Goal: Transaction & Acquisition: Obtain resource

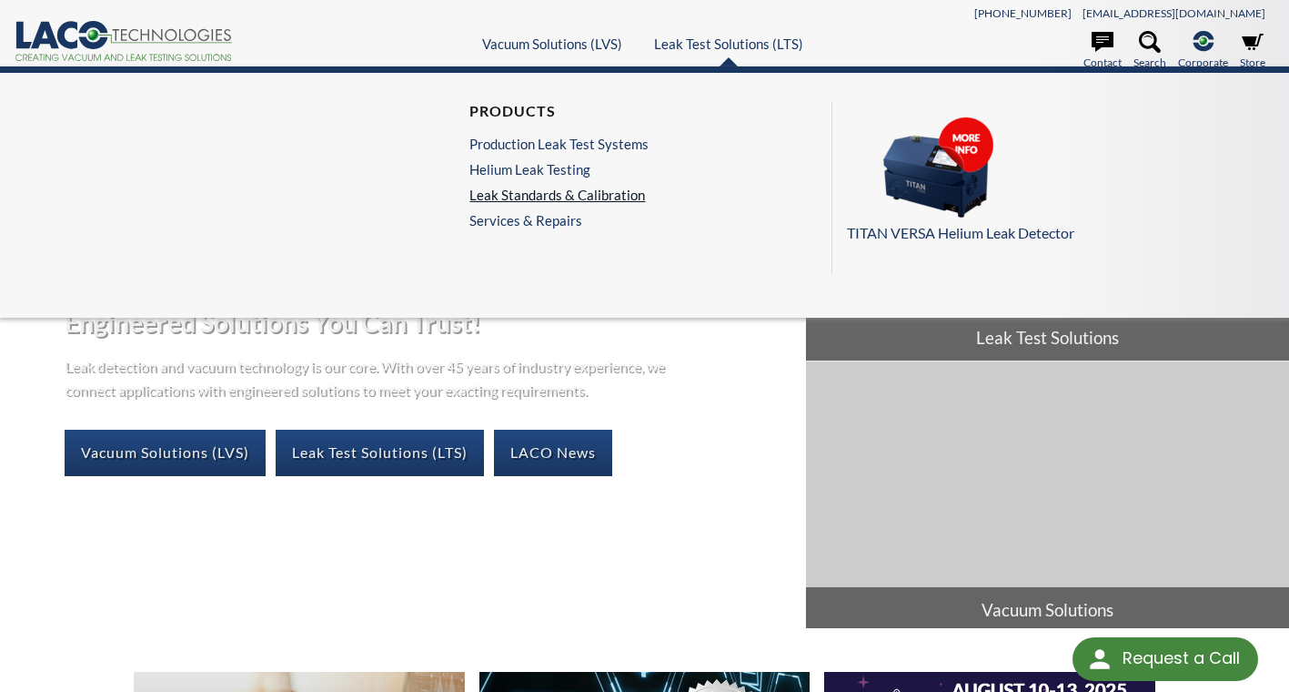
click at [535, 201] on link "Leak Standards & Calibration" at bounding box center [559, 195] width 179 height 16
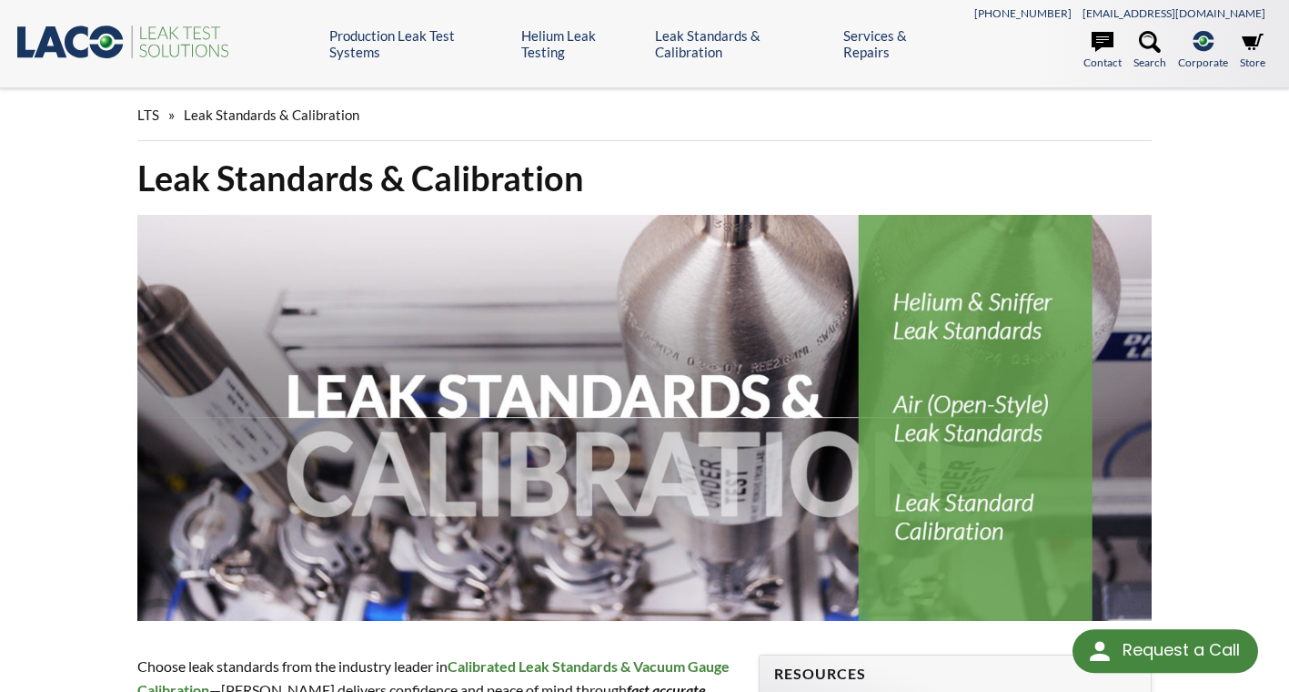
select select "Language Translate Widget"
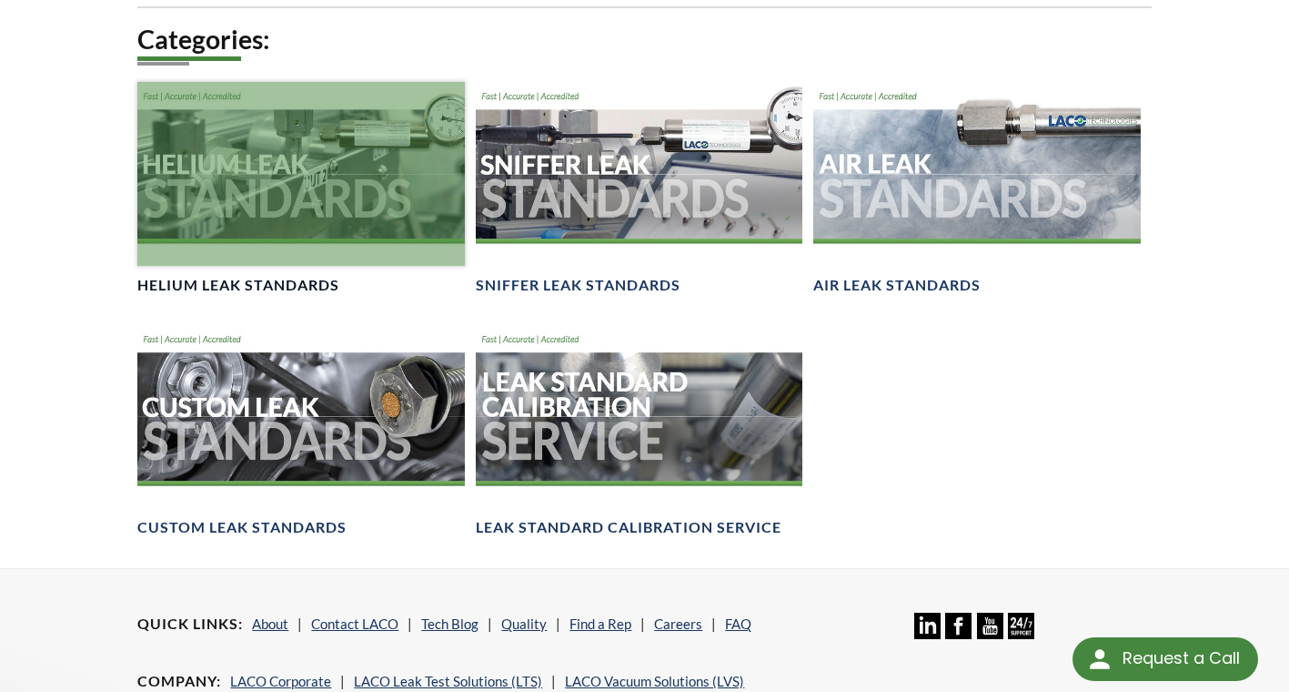
click at [259, 190] on div at bounding box center [300, 174] width 327 height 184
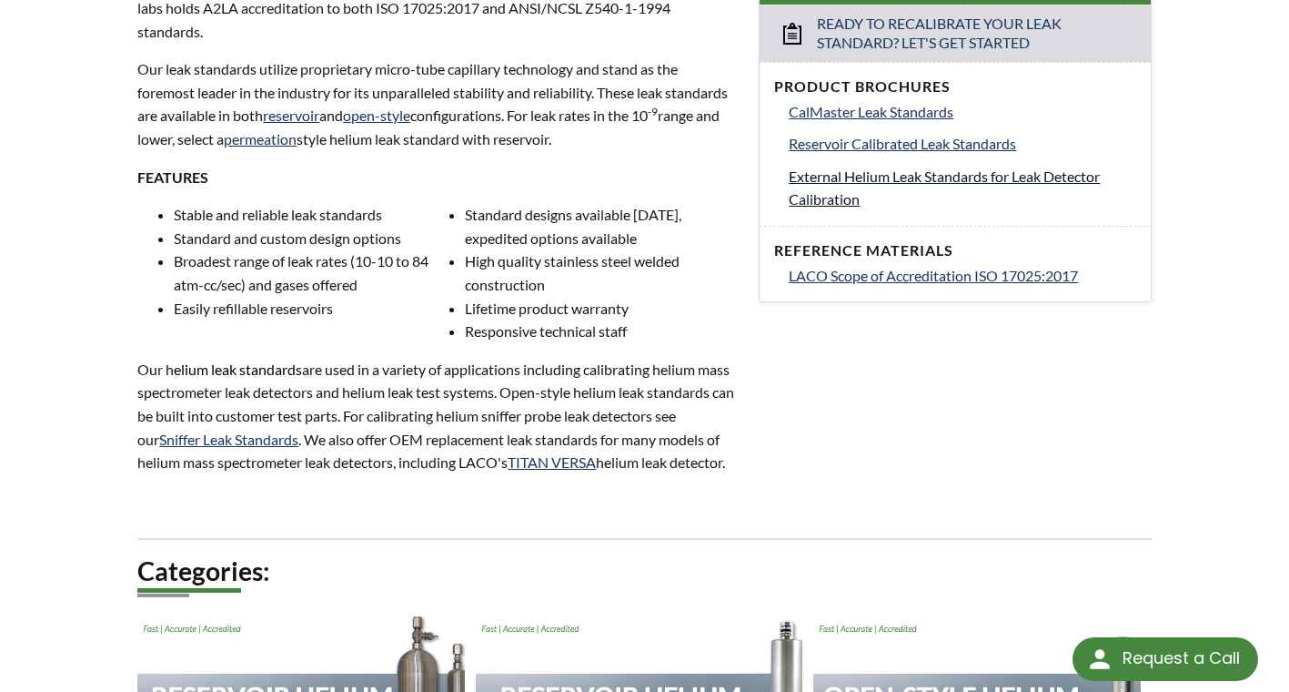
click at [886, 176] on span "External Helium Leak Standards for Leak Detector Calibration" at bounding box center [944, 187] width 311 height 41
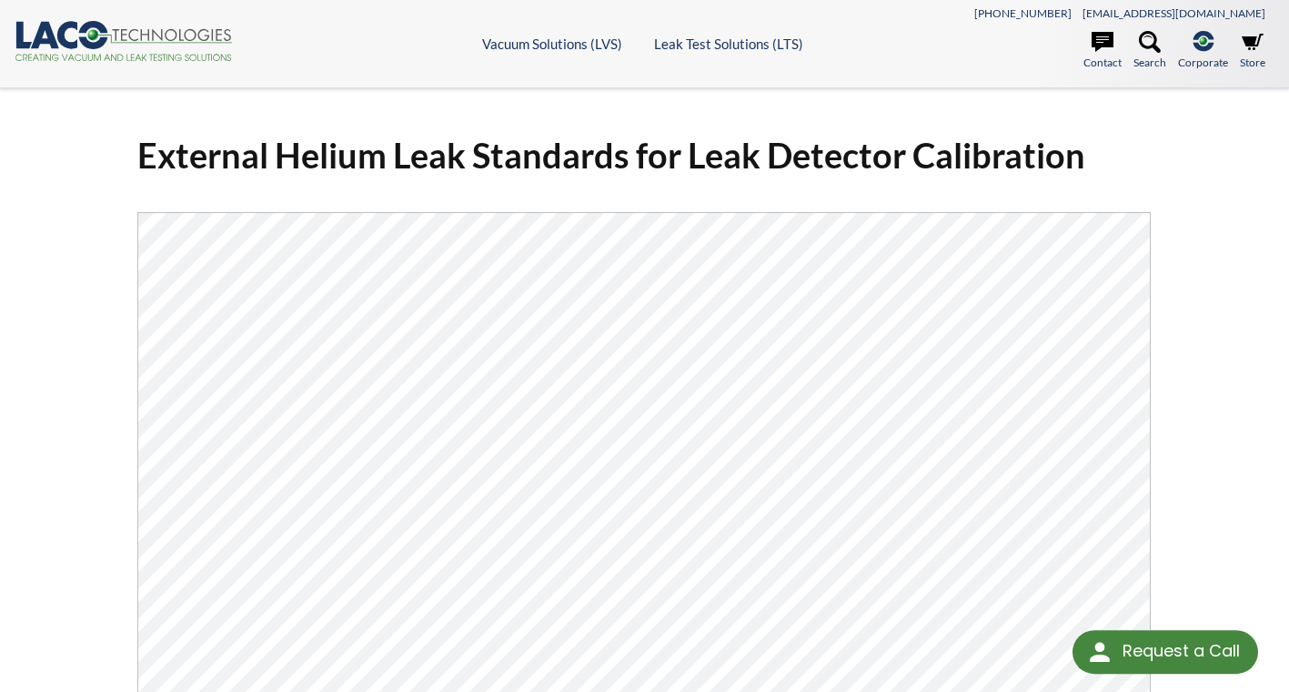
select select "Language Translate Widget"
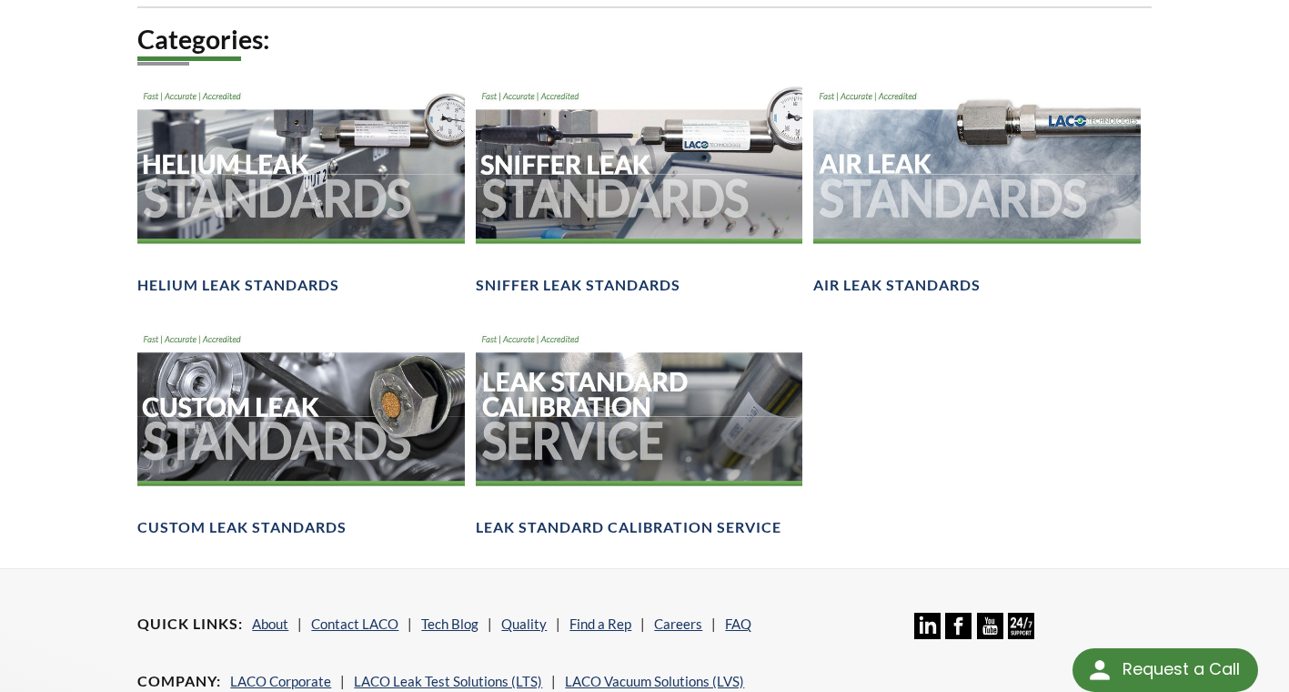
select select "Language Translate Widget"
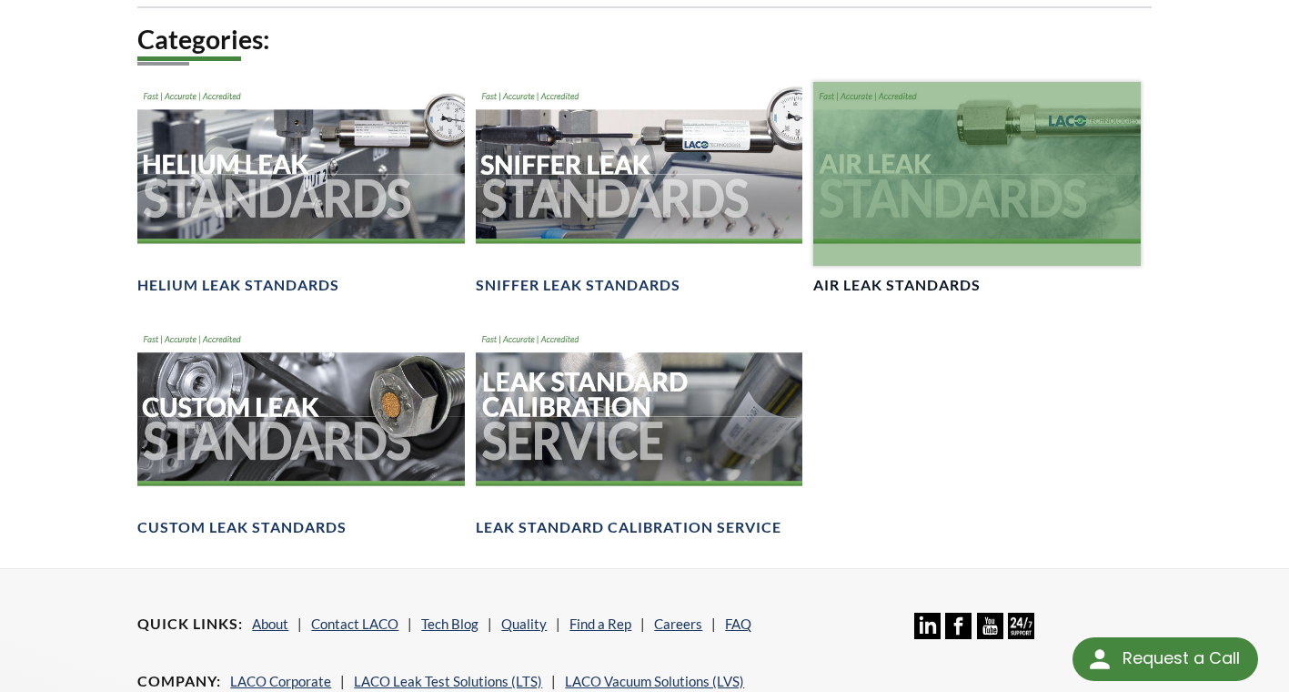
scroll to position [1274, 0]
click at [965, 172] on div at bounding box center [977, 174] width 327 height 184
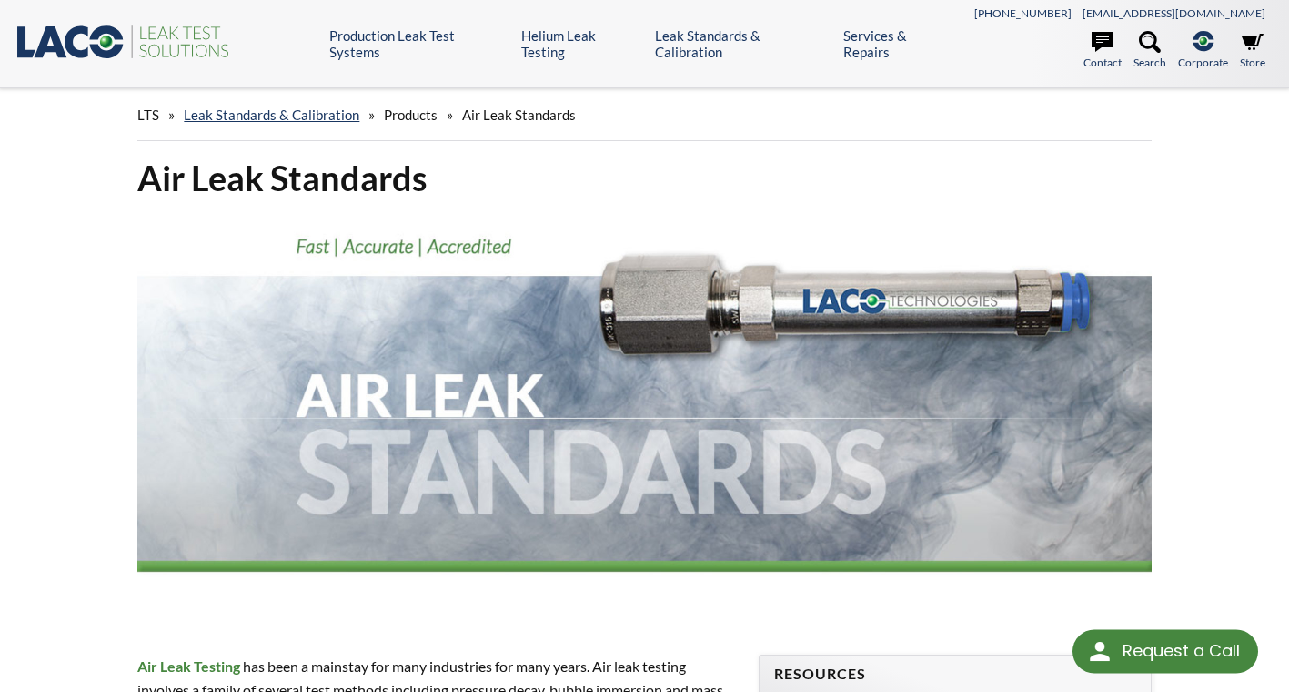
select select "Language Translate Widget"
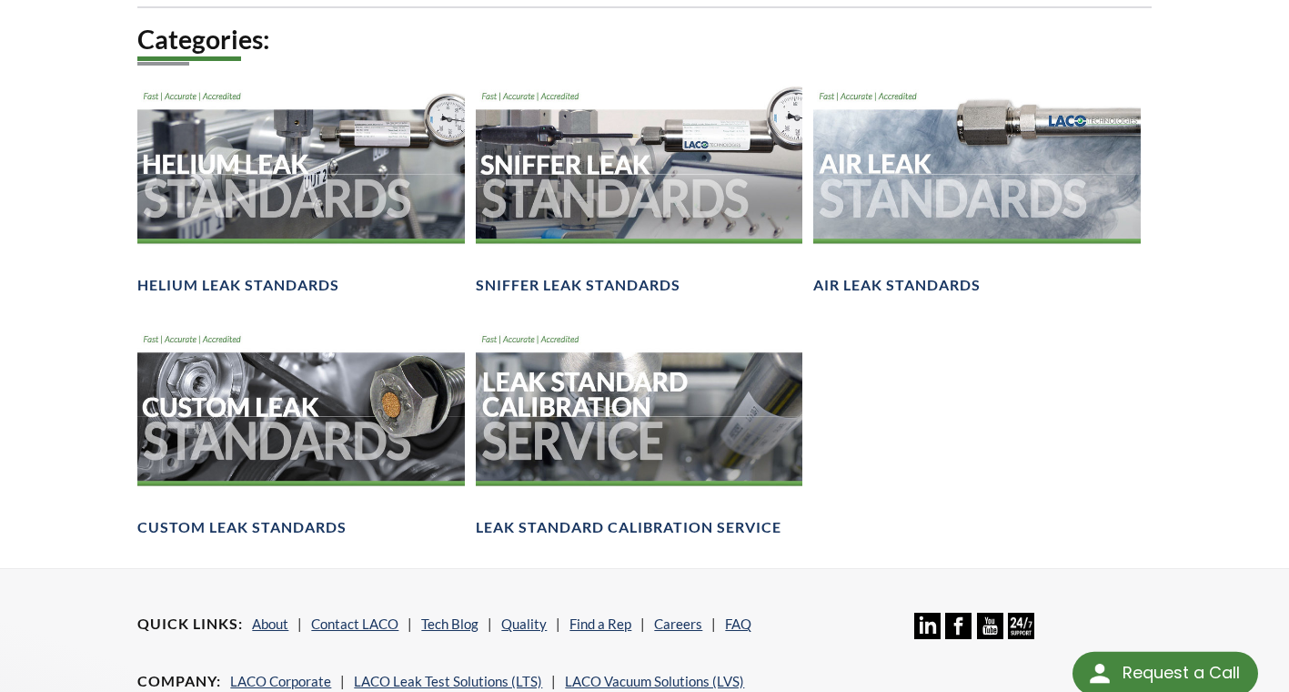
select select "Language Translate Widget"
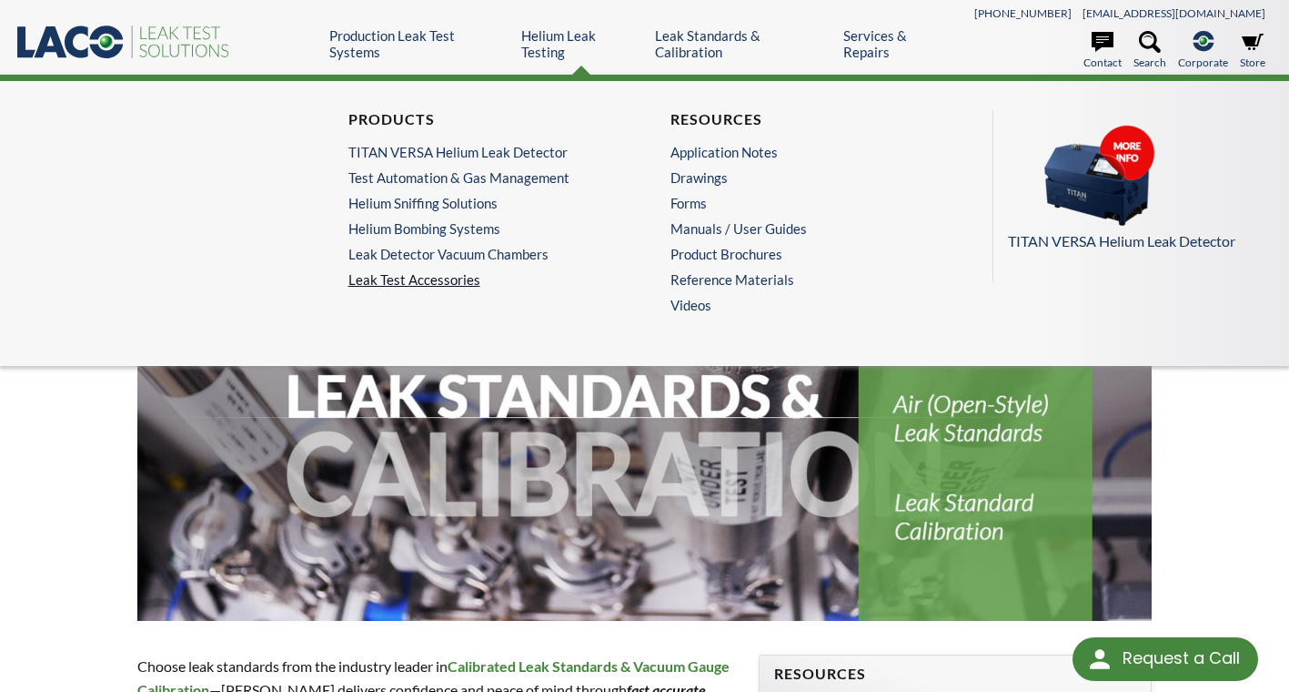
click at [443, 271] on link "Leak Test Accessories" at bounding box center [484, 279] width 271 height 16
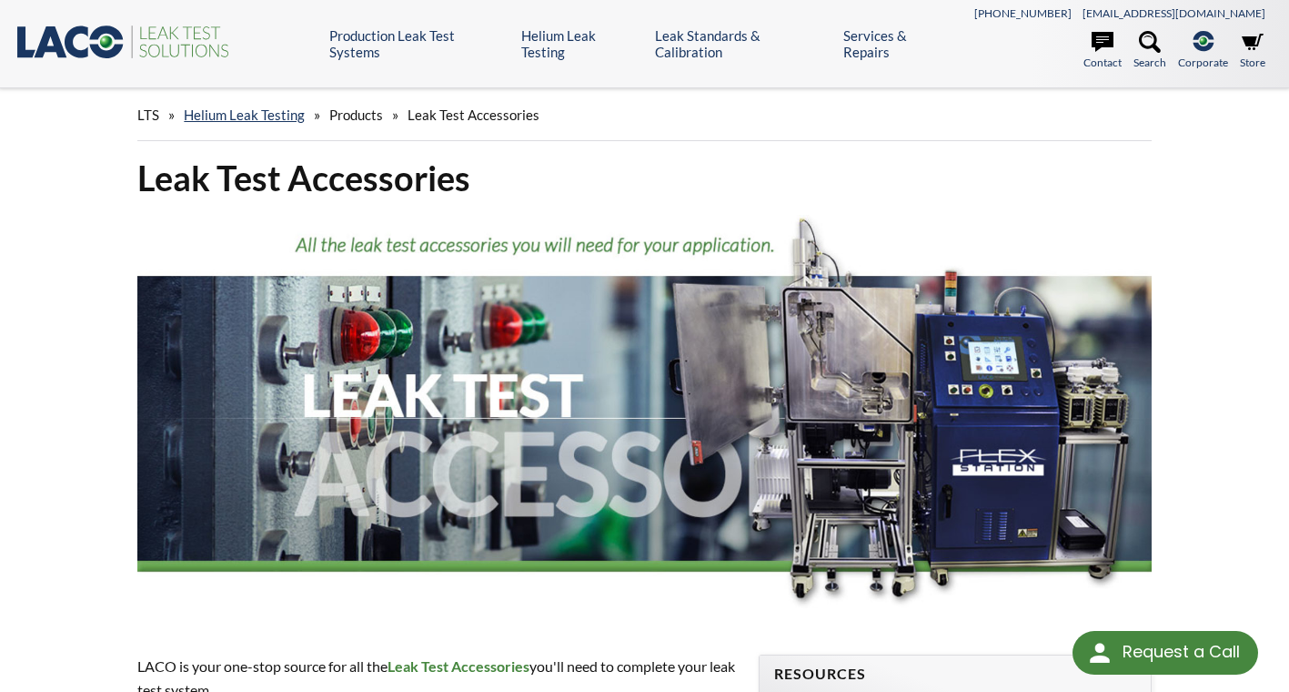
select select "Language Translate Widget"
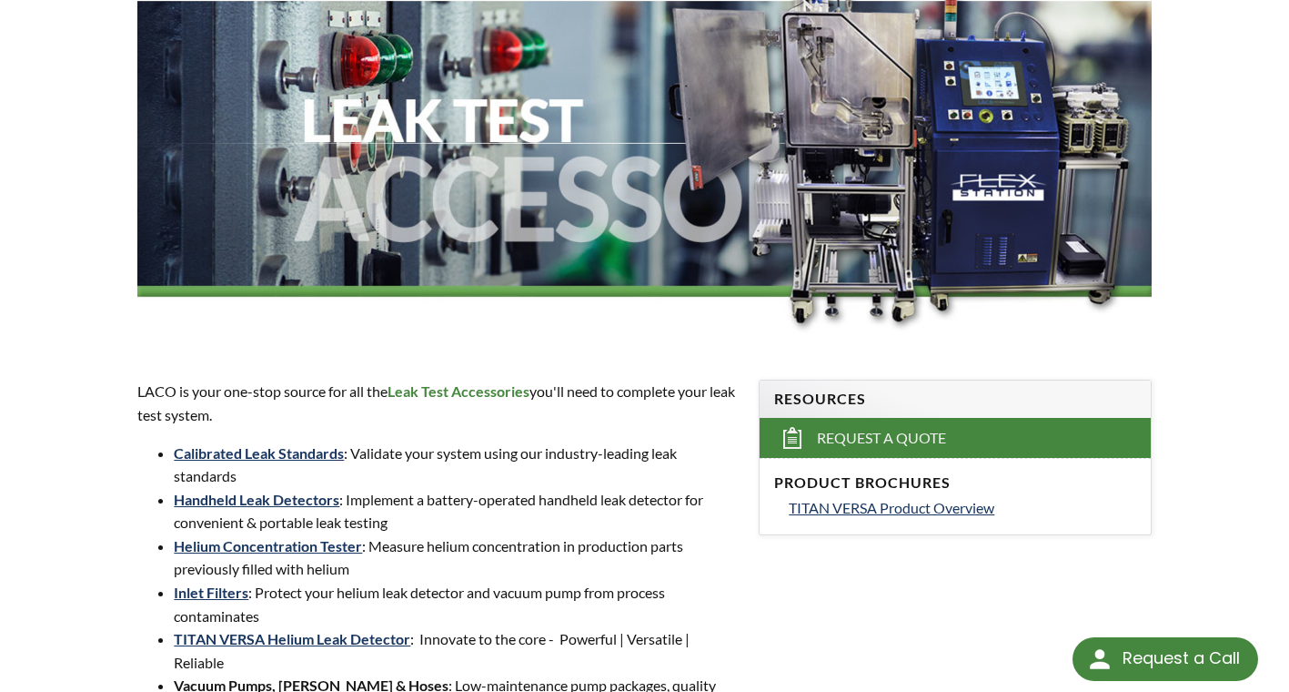
scroll to position [546, 0]
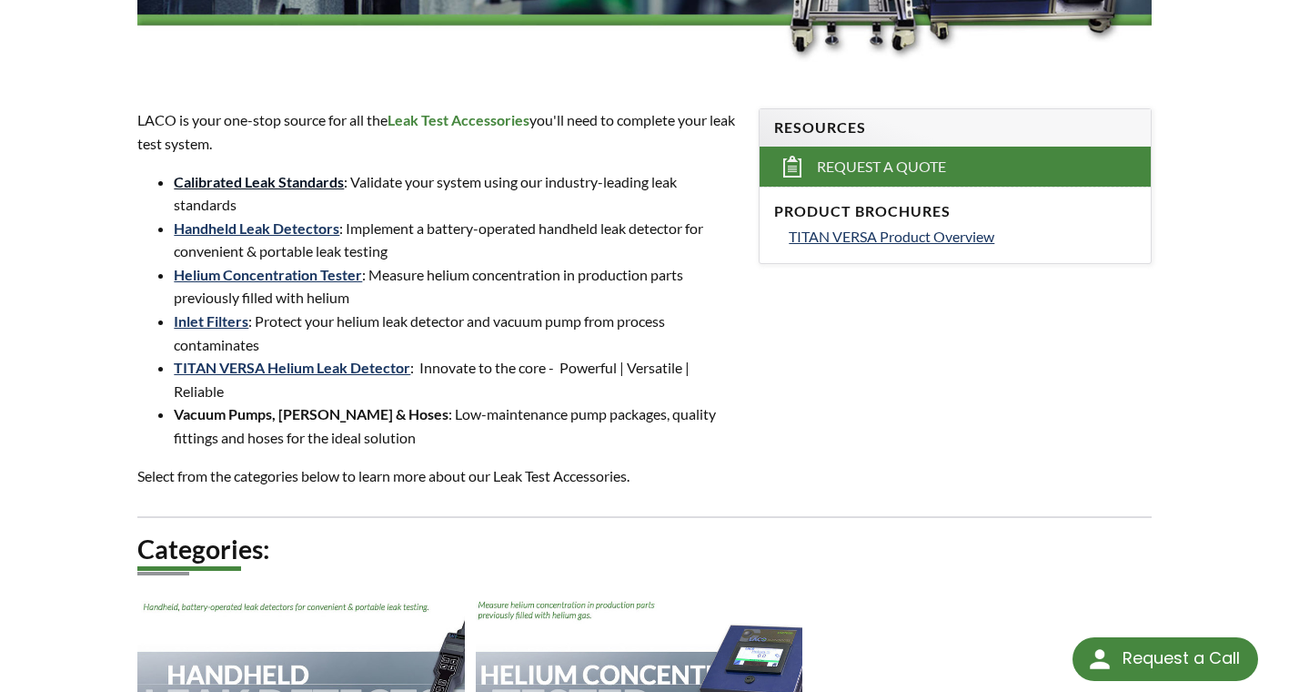
click at [249, 182] on link "Calibrated Leak Standards" at bounding box center [259, 181] width 170 height 17
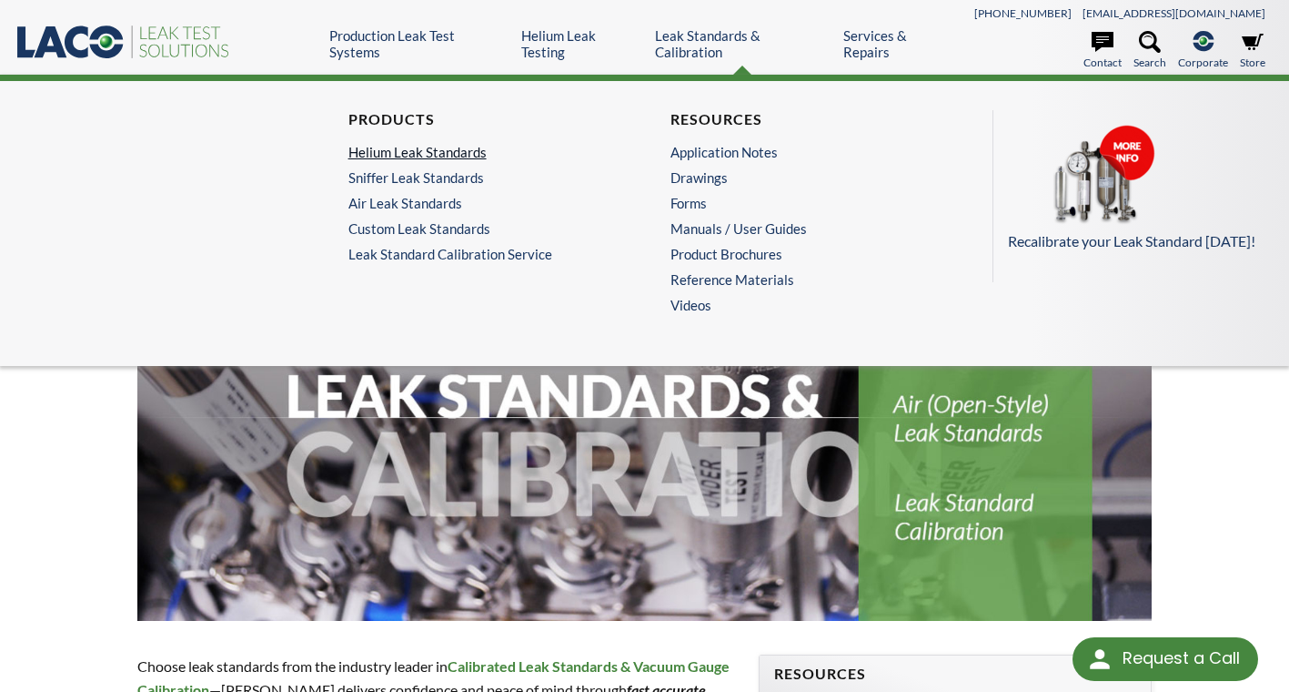
click at [444, 147] on link "Helium Leak Standards" at bounding box center [480, 152] width 262 height 16
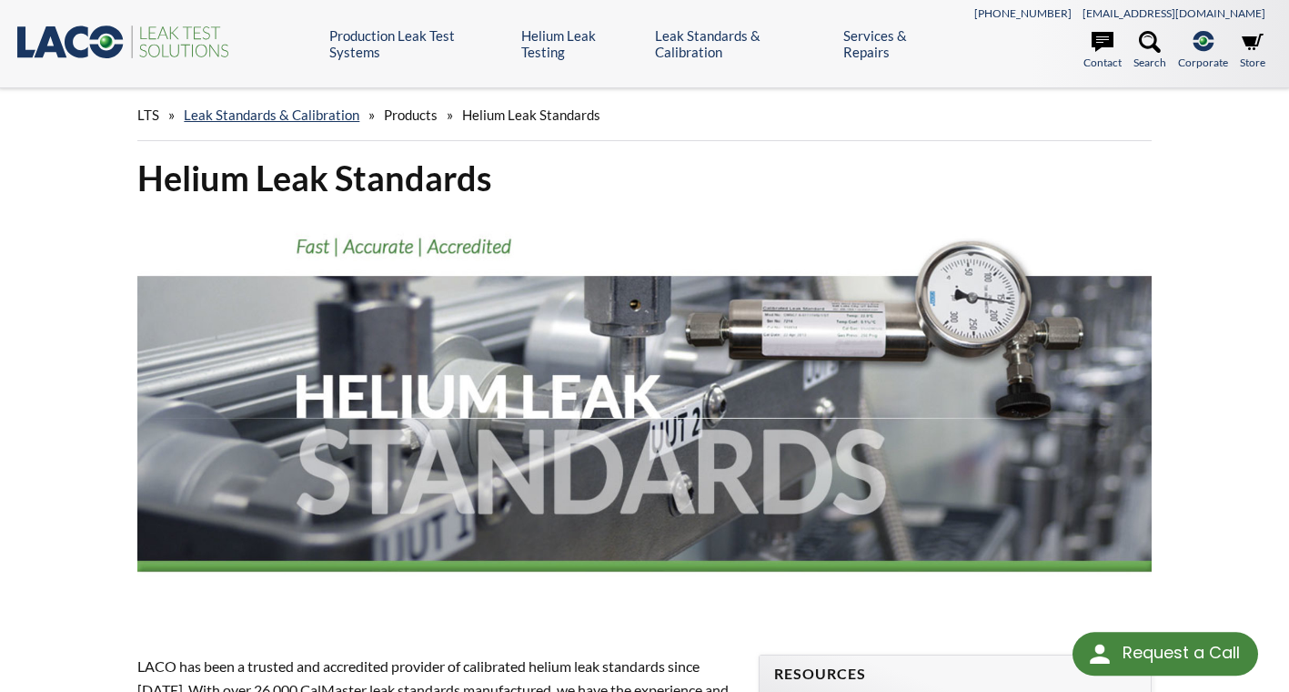
select select "Language Translate Widget"
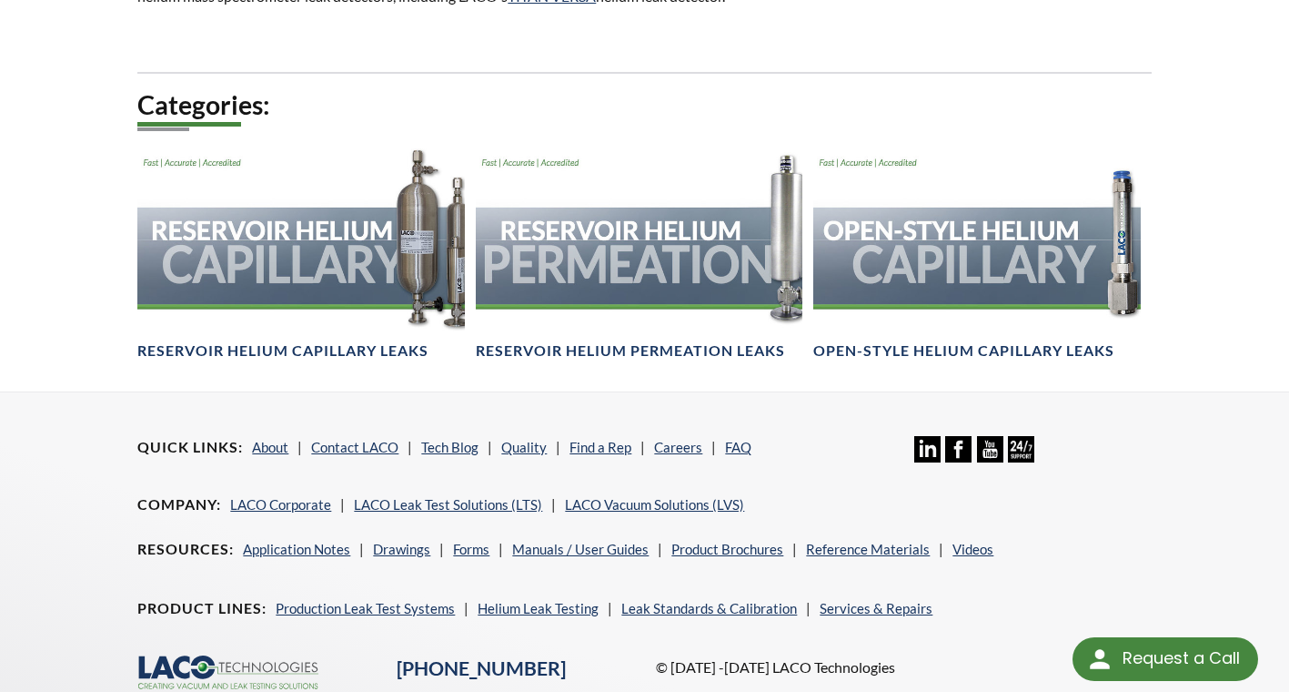
scroll to position [1248, 0]
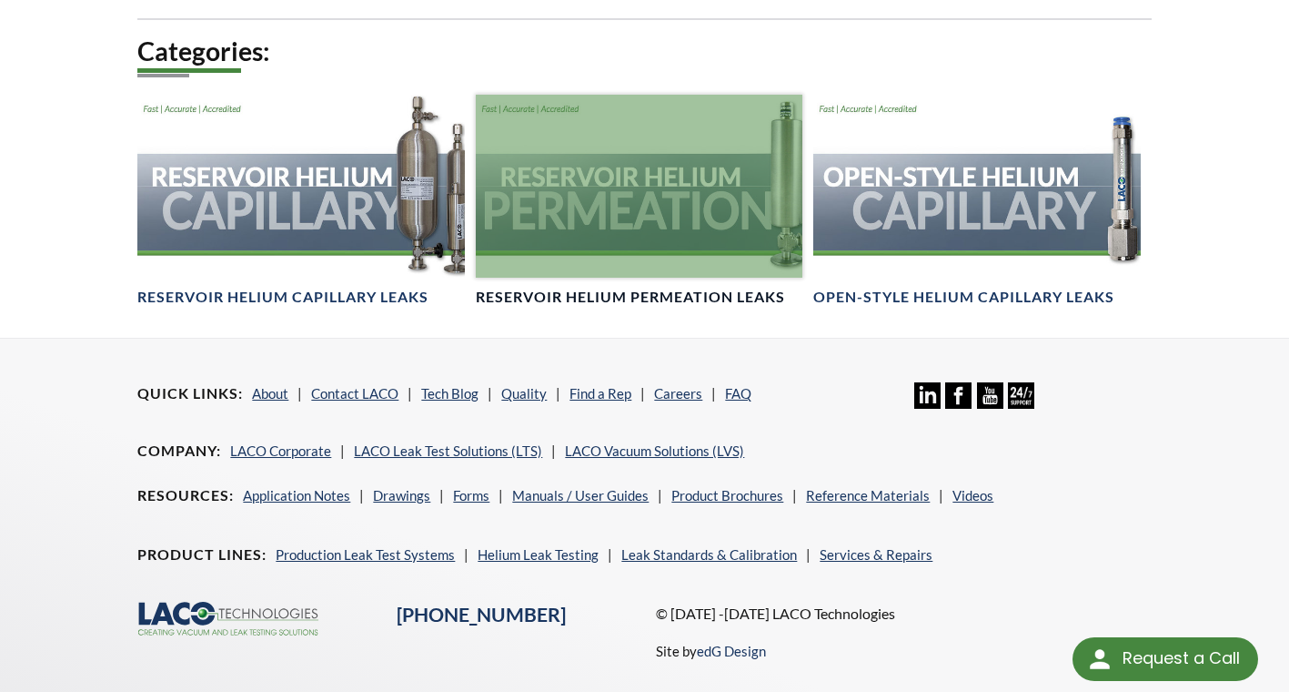
click at [673, 267] on div at bounding box center [639, 187] width 327 height 184
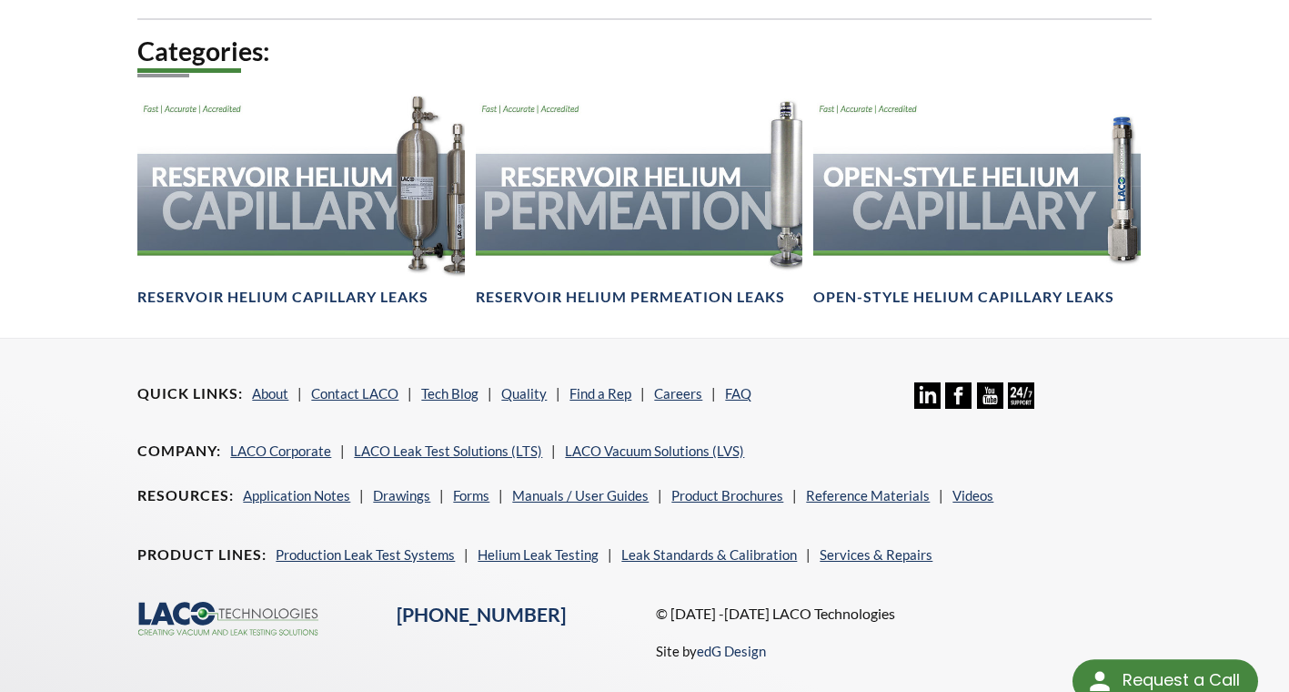
select select "Language Translate Widget"
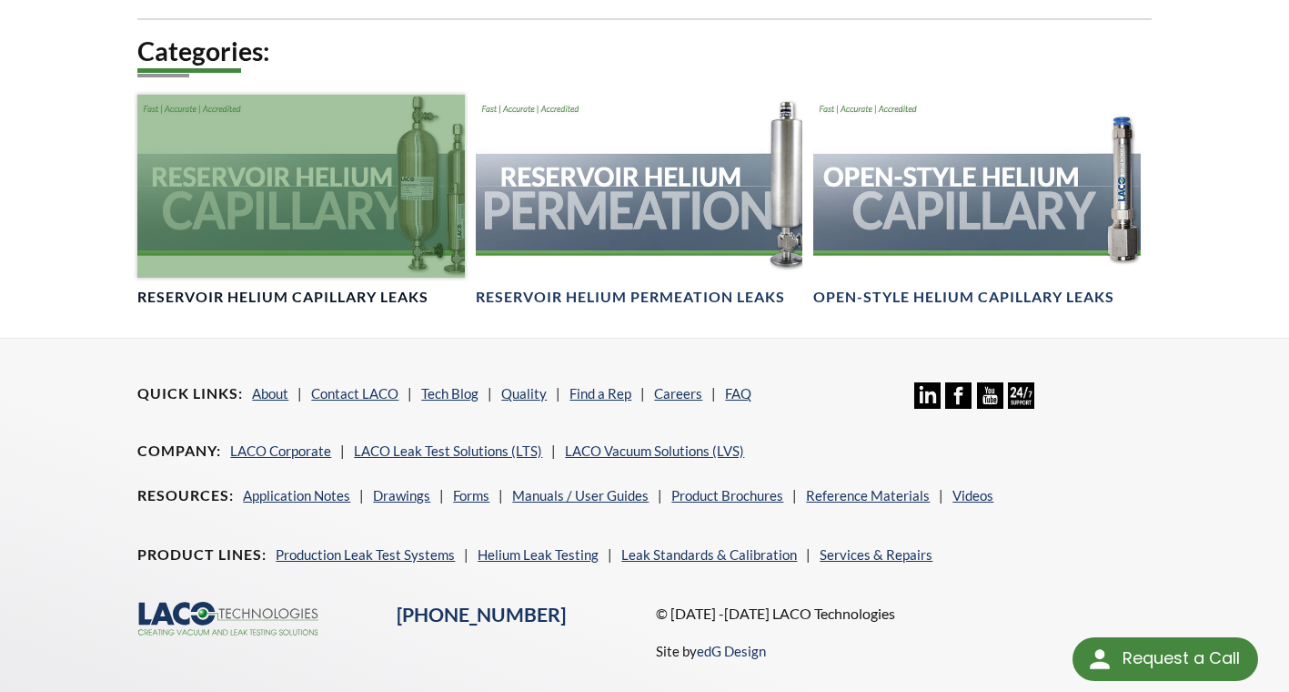
click at [226, 259] on div at bounding box center [300, 187] width 327 height 184
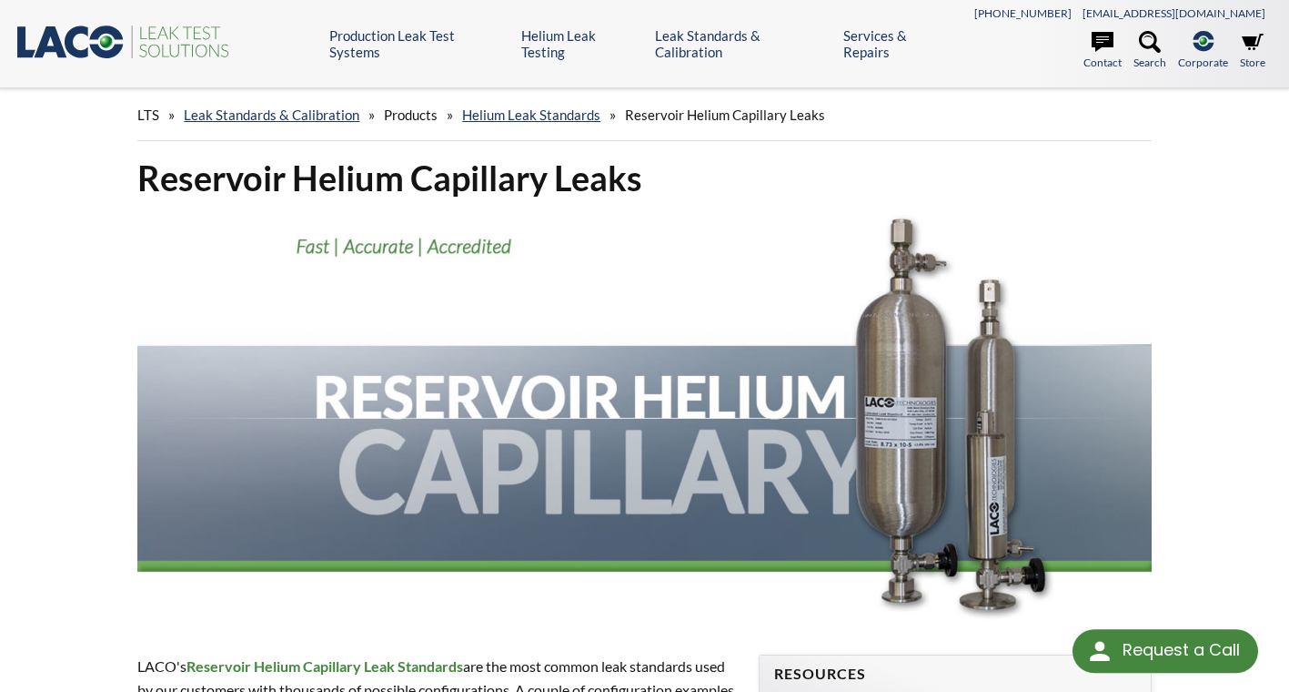
select select "Language Translate Widget"
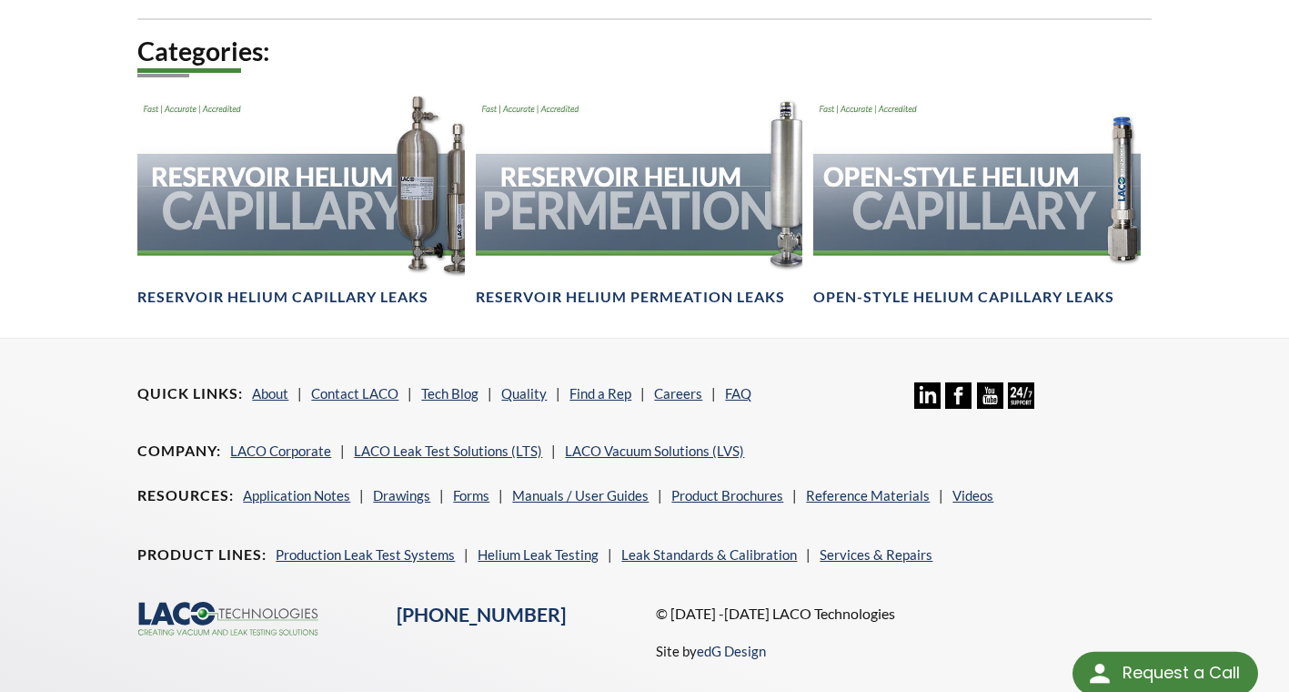
select select "Language Translate Widget"
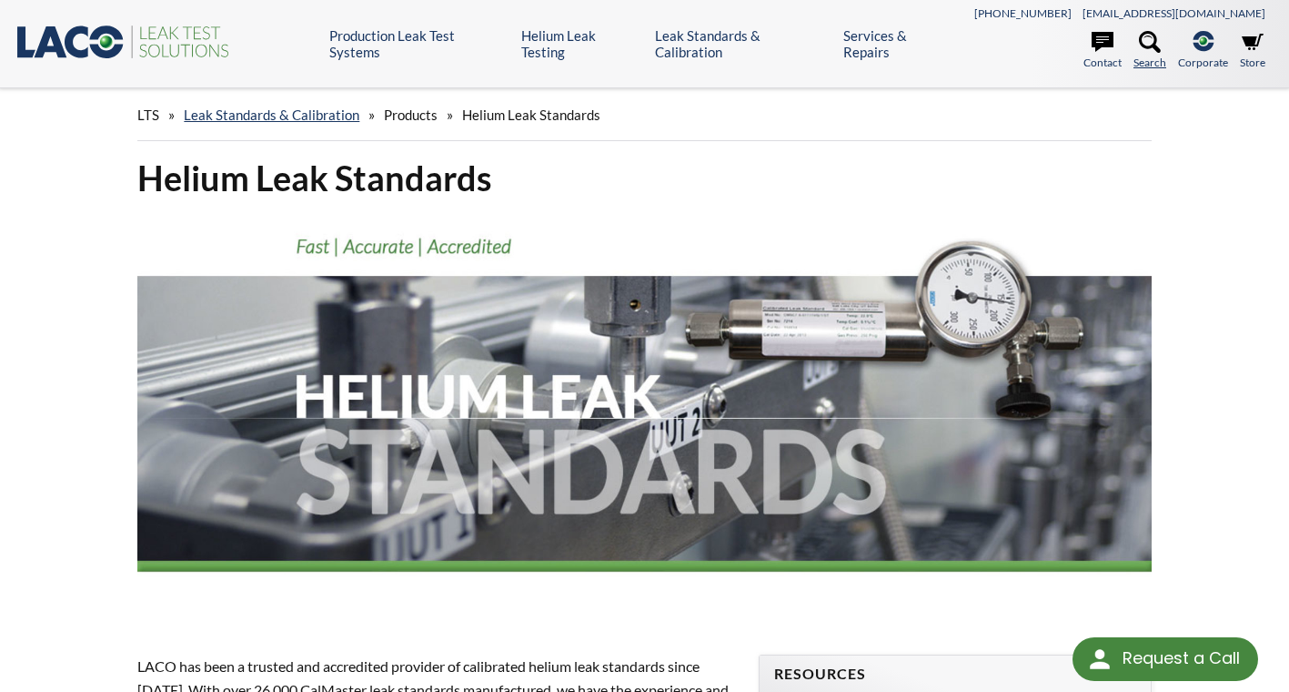
click at [1153, 43] on icon at bounding box center [1150, 42] width 22 height 22
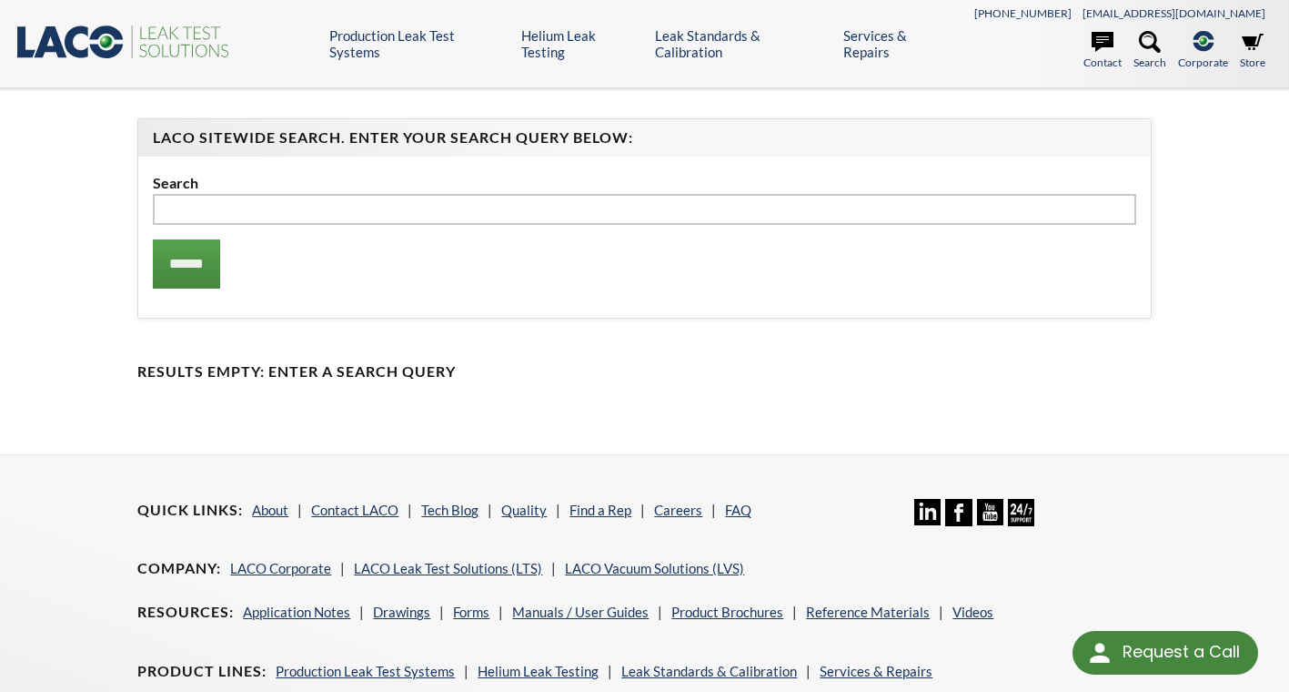
select select "Language Translate Widget"
click at [167, 210] on input "text" at bounding box center [644, 209] width 983 height 31
type input "********"
click at [167, 258] on input "******" at bounding box center [186, 263] width 67 height 49
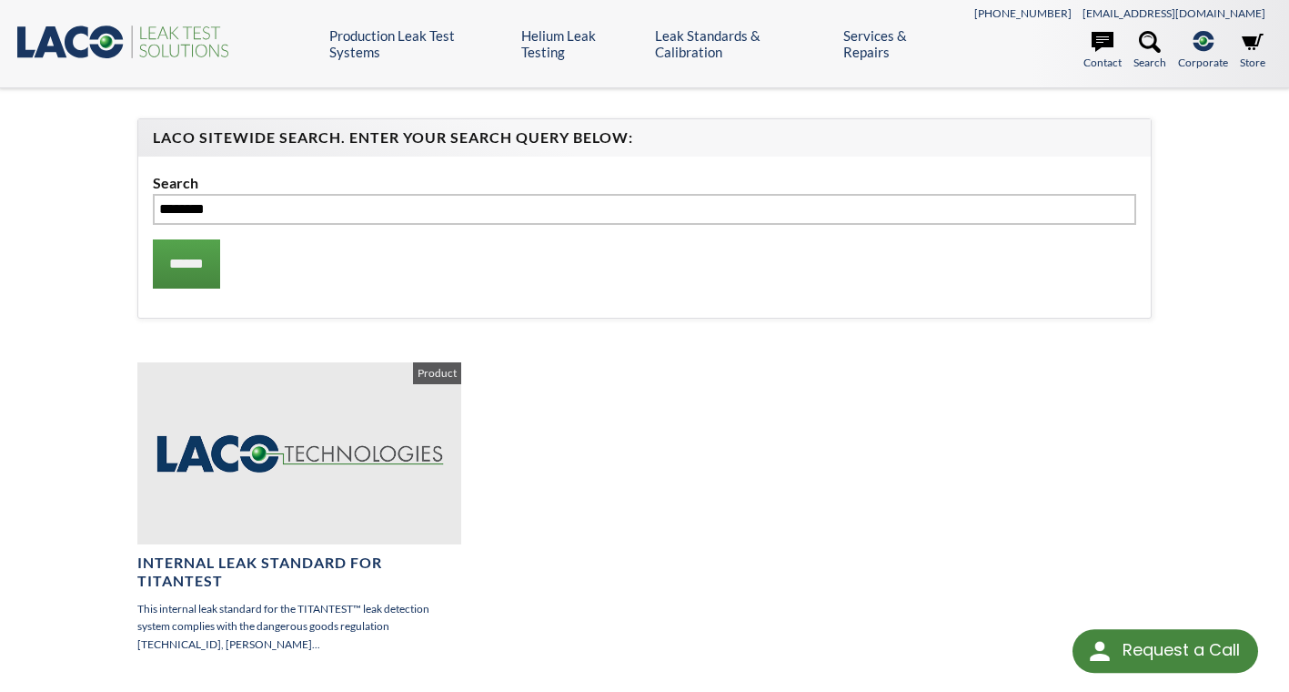
select select "Language Translate Widget"
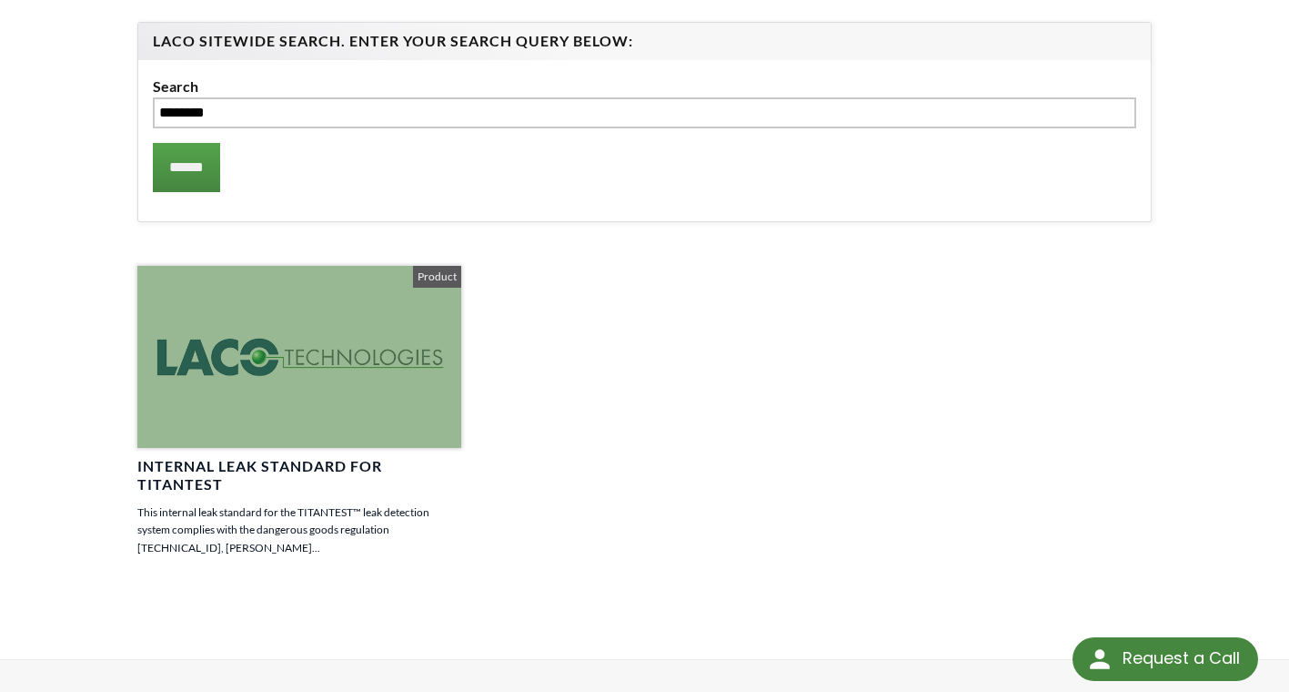
scroll to position [182, 0]
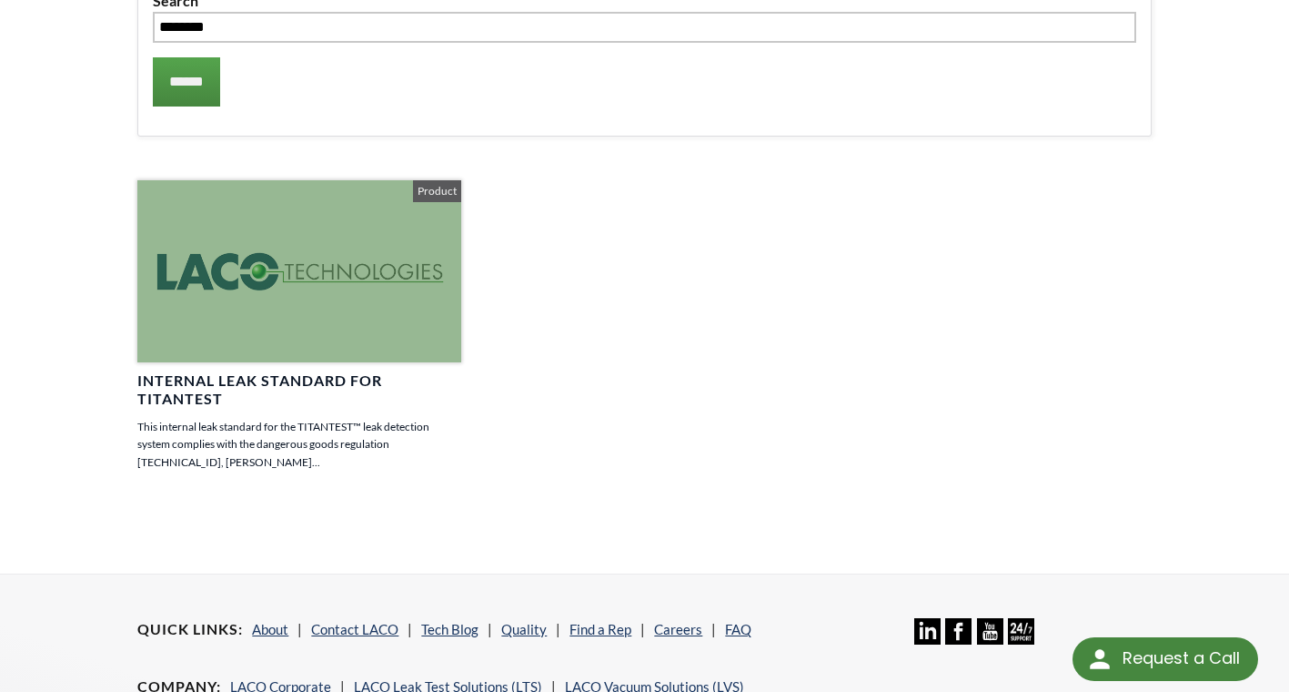
click at [220, 377] on h4 "Internal Leak Standard for TITANTEST" at bounding box center [298, 390] width 323 height 38
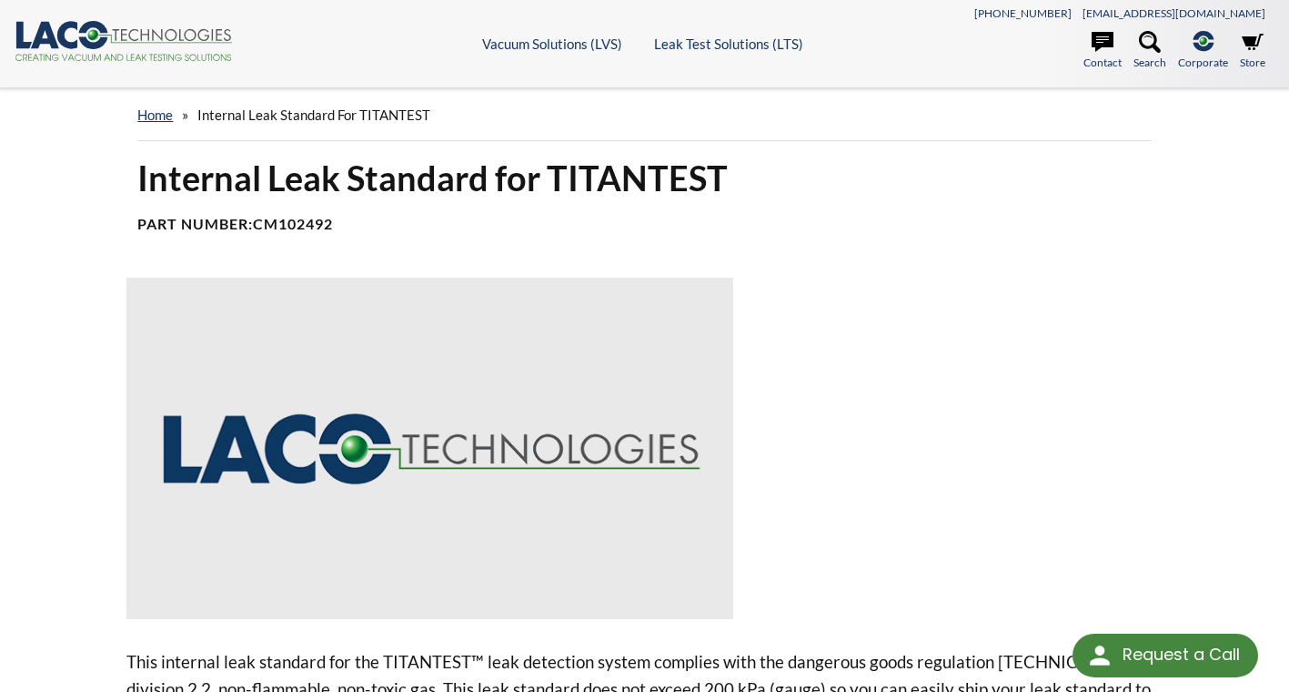
select select "Language Translate Widget"
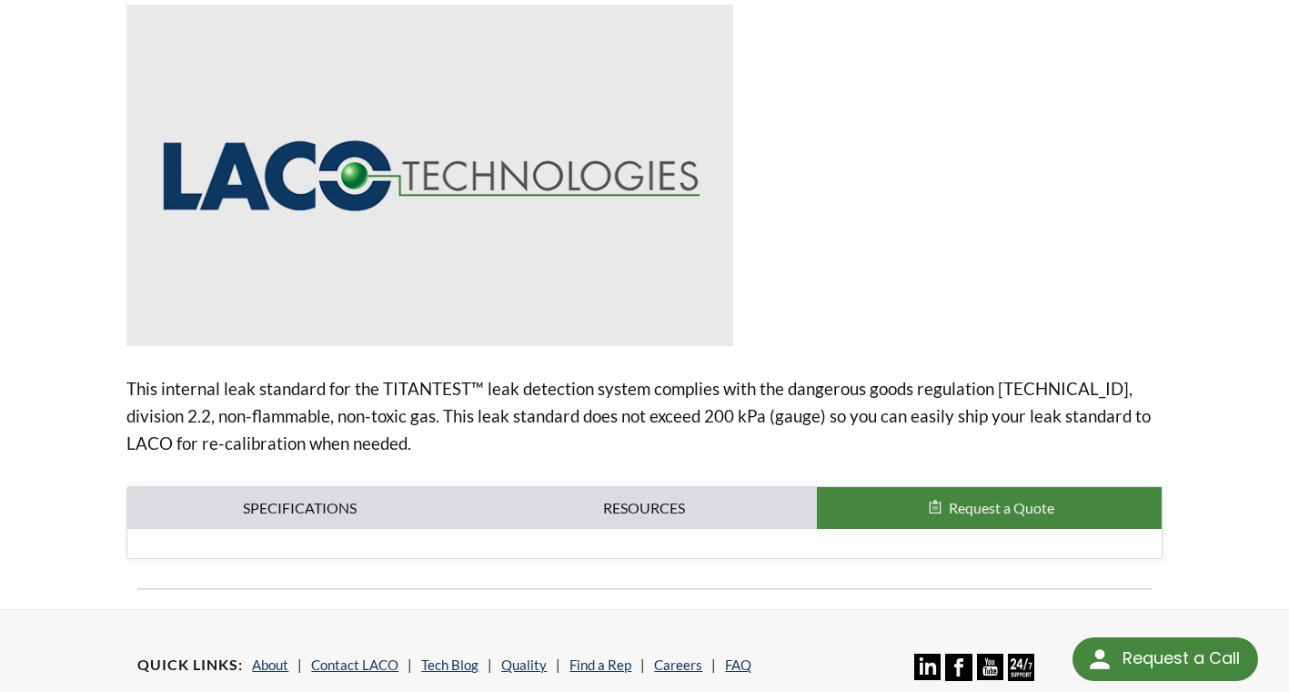
scroll to position [546, 0]
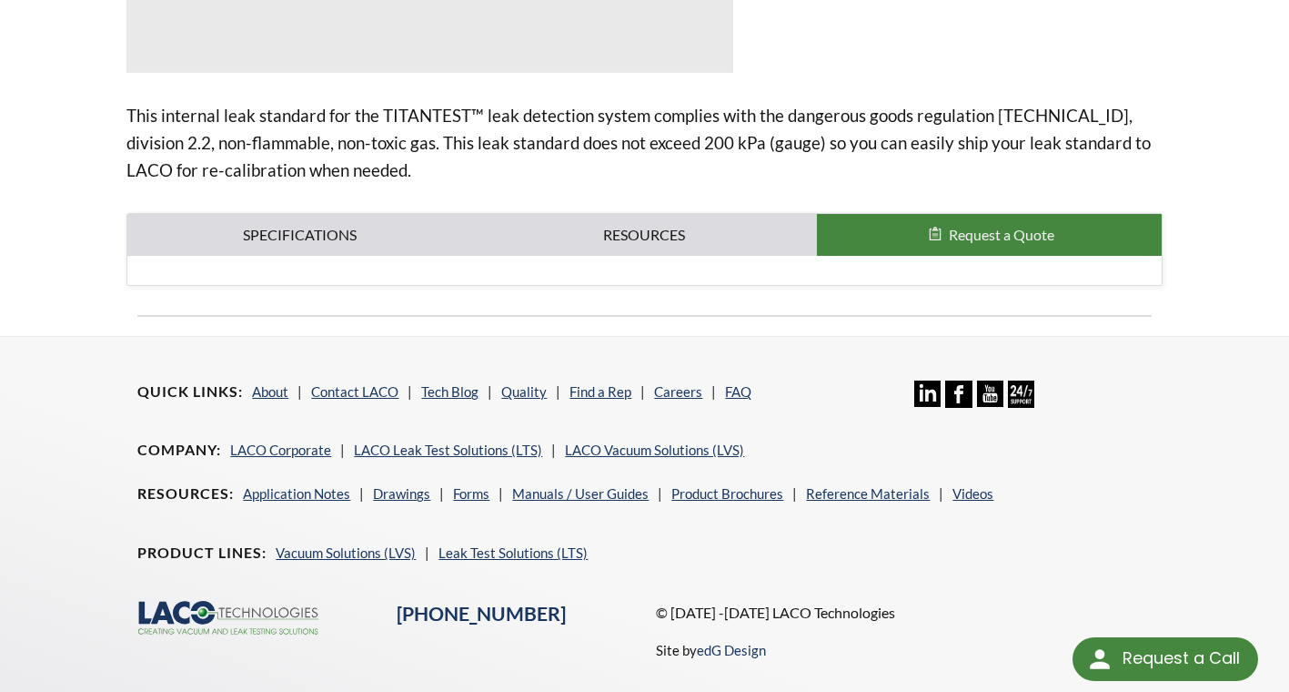
click at [1036, 229] on span "Request a Quote" at bounding box center [1002, 234] width 106 height 17
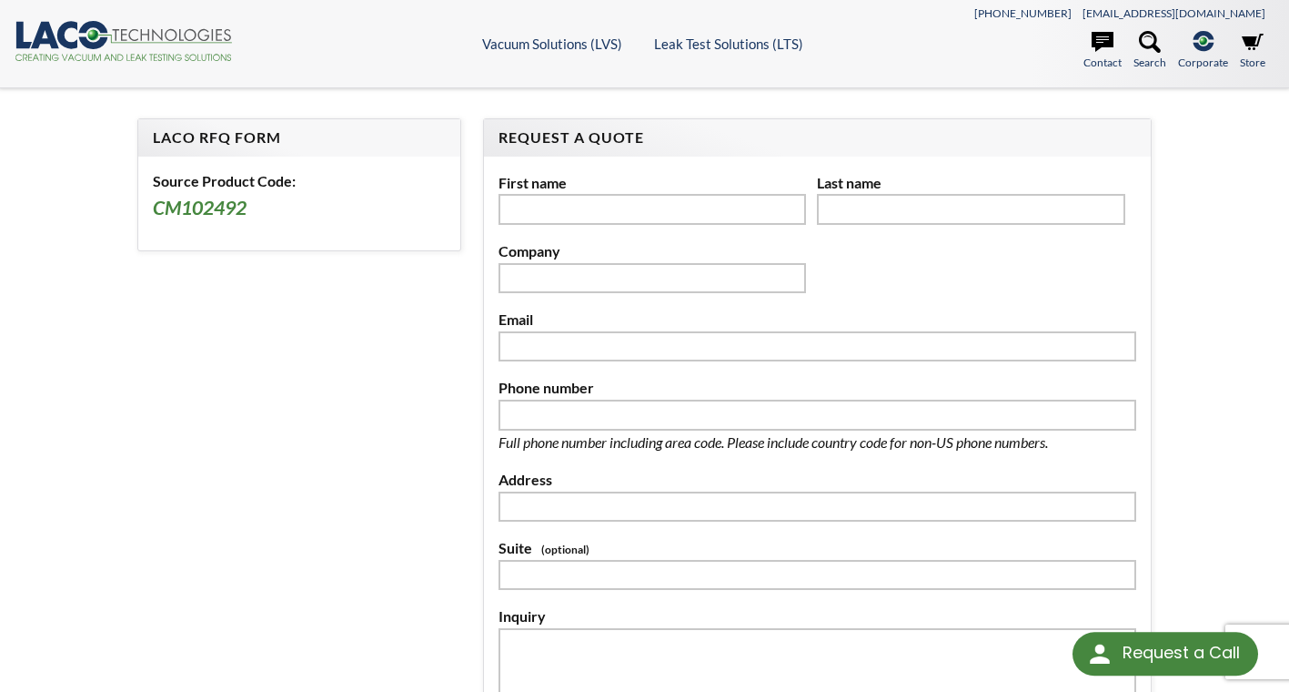
select select "Language Translate Widget"
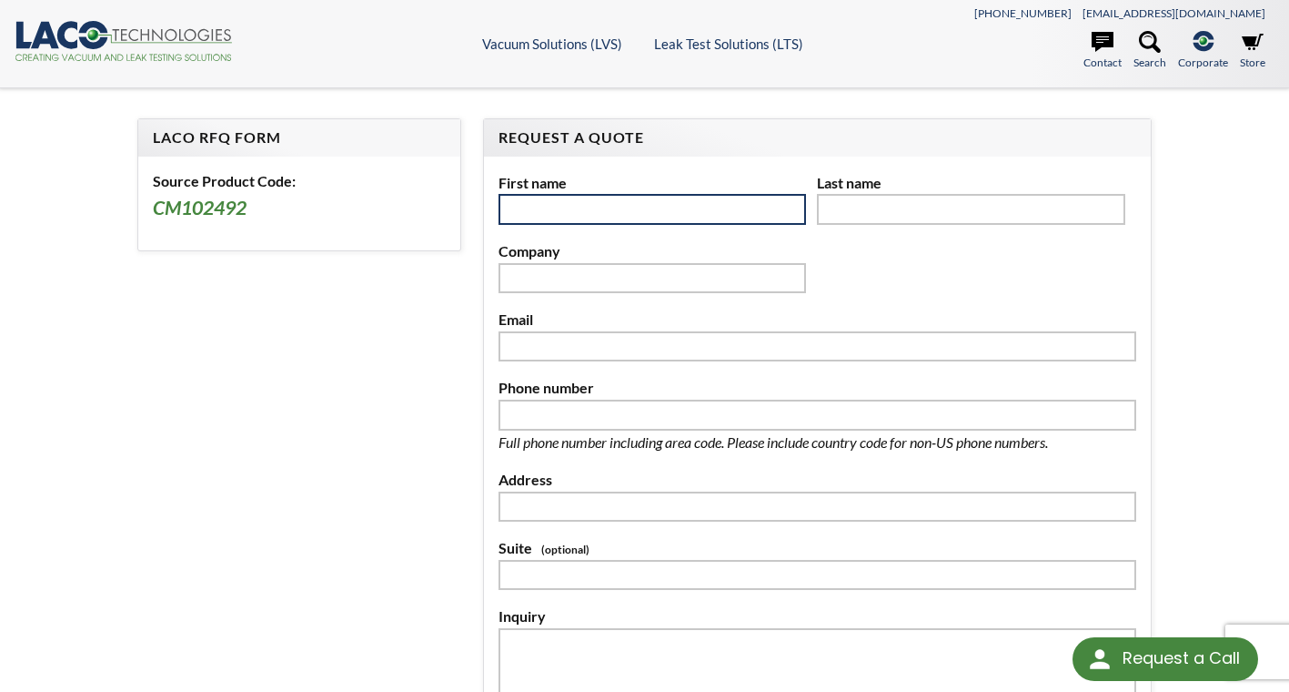
click at [527, 206] on input "text" at bounding box center [653, 209] width 308 height 31
type input "*"
type input "*******"
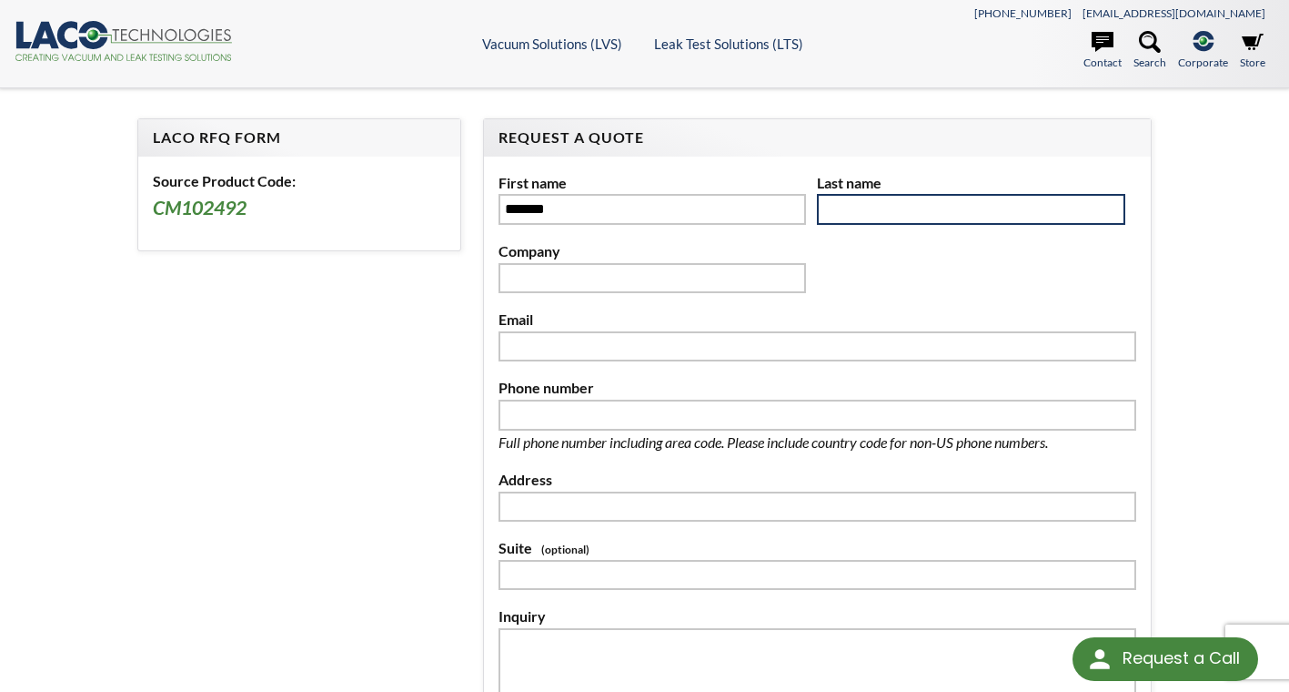
click at [834, 210] on input "text" at bounding box center [971, 209] width 308 height 31
type input "****"
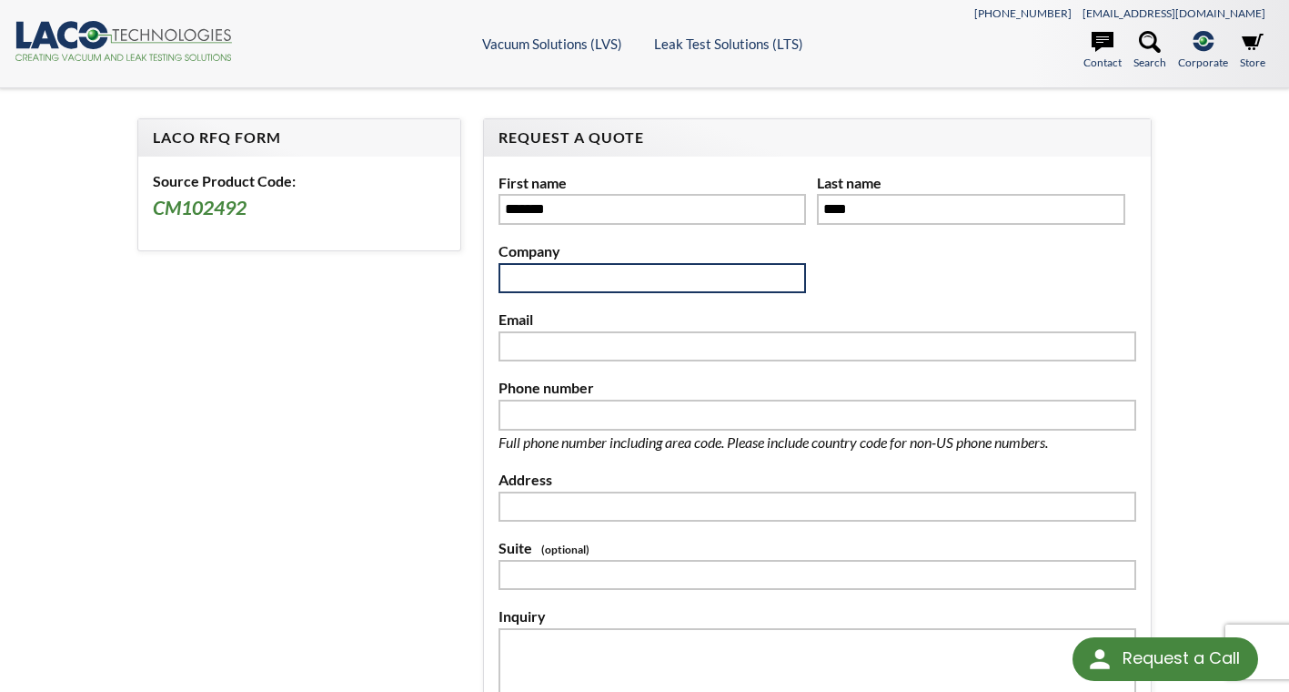
click at [539, 279] on input "text" at bounding box center [653, 278] width 308 height 31
type input "********"
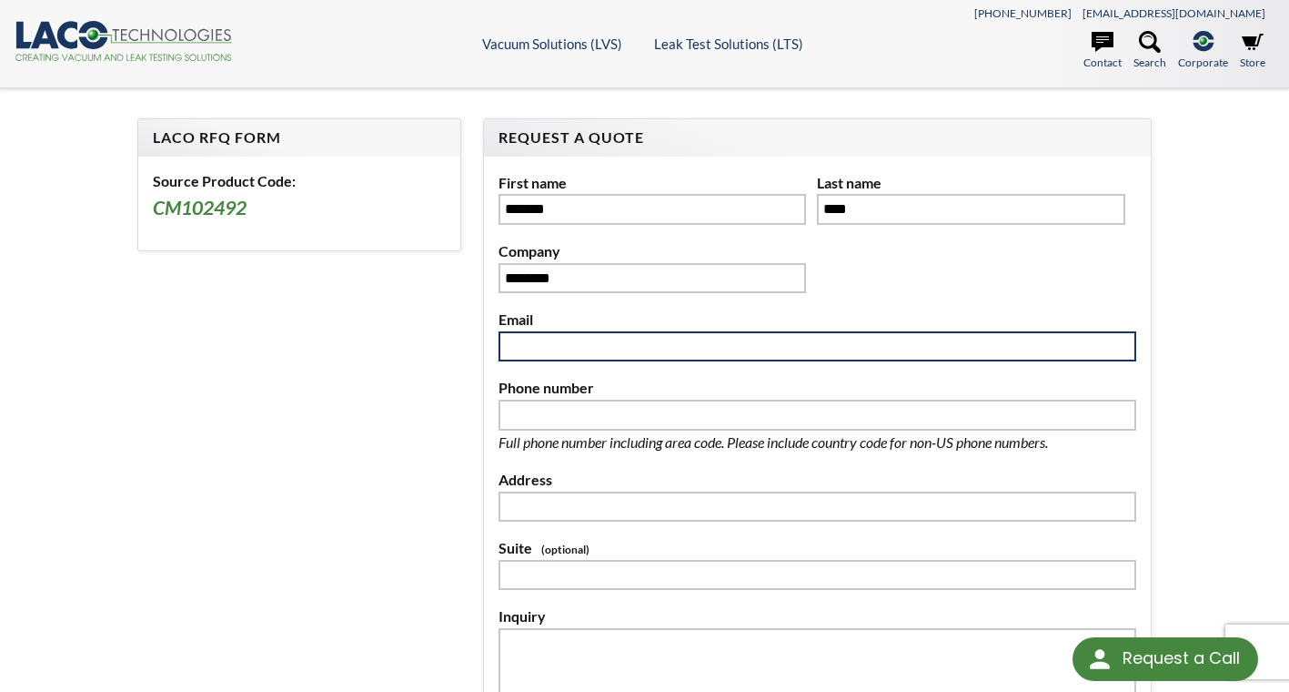
click at [527, 343] on input "text" at bounding box center [818, 346] width 638 height 31
type input "**********"
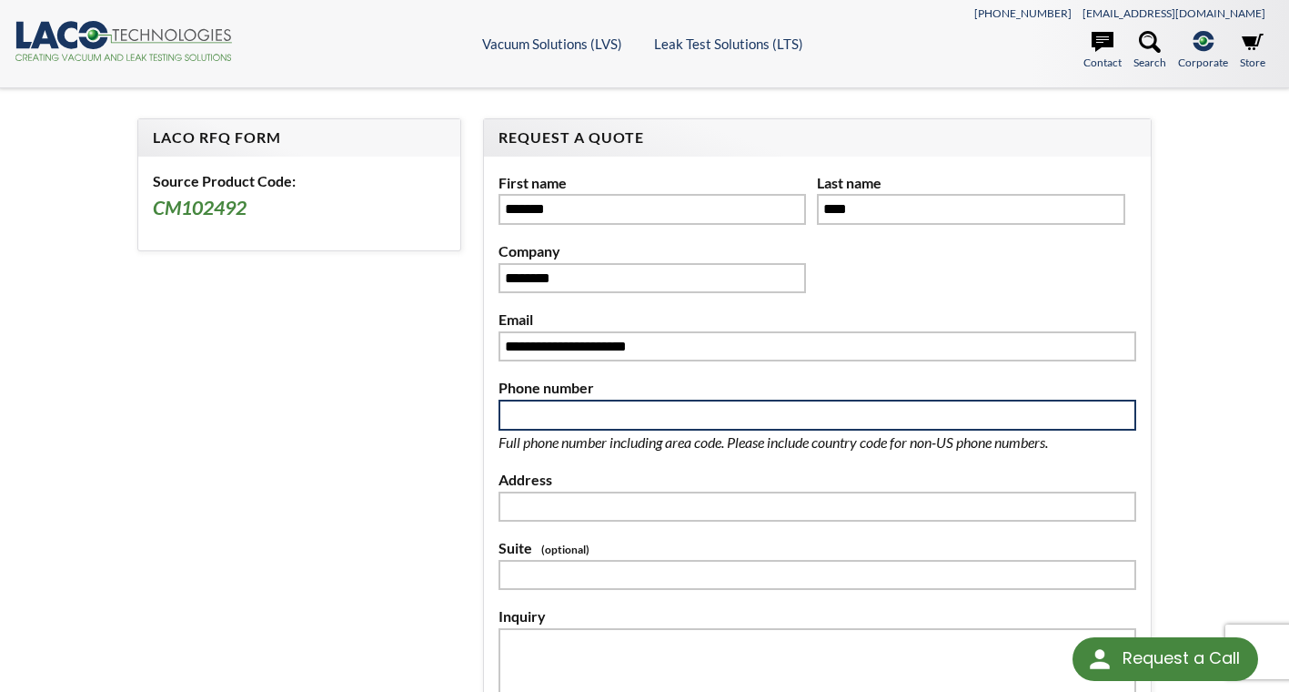
click at [529, 406] on input "text" at bounding box center [818, 414] width 638 height 31
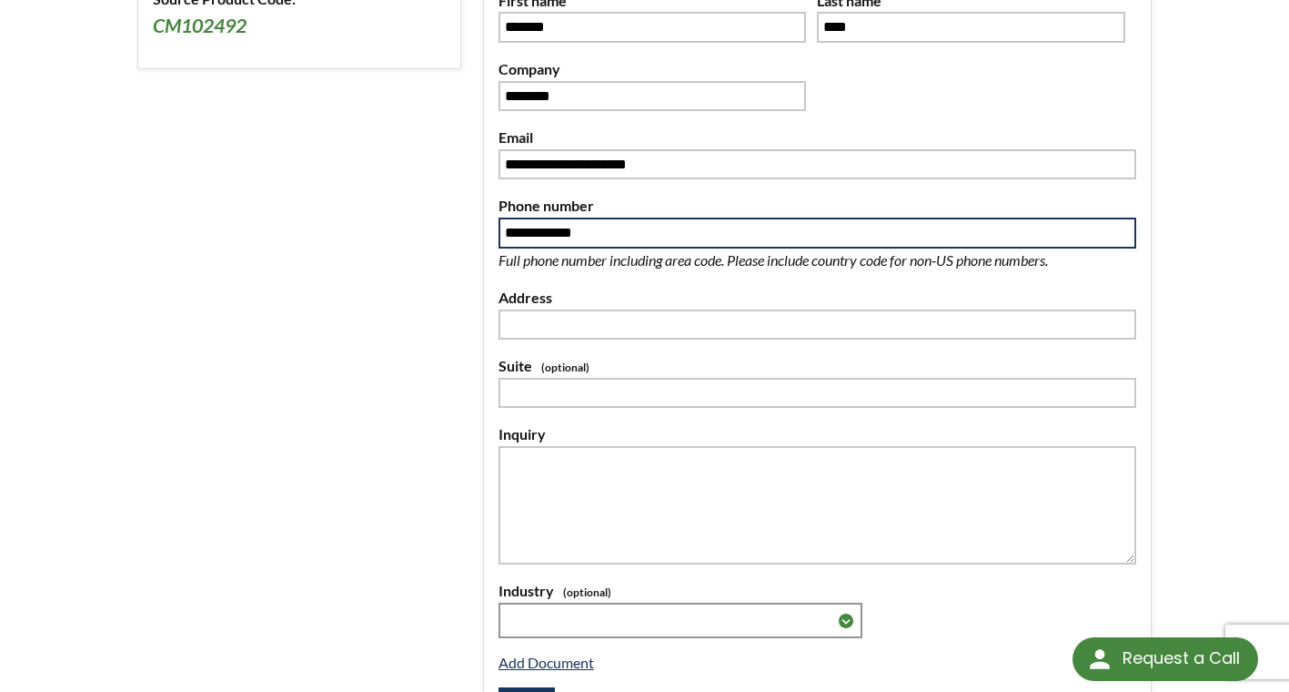
type input "**********"
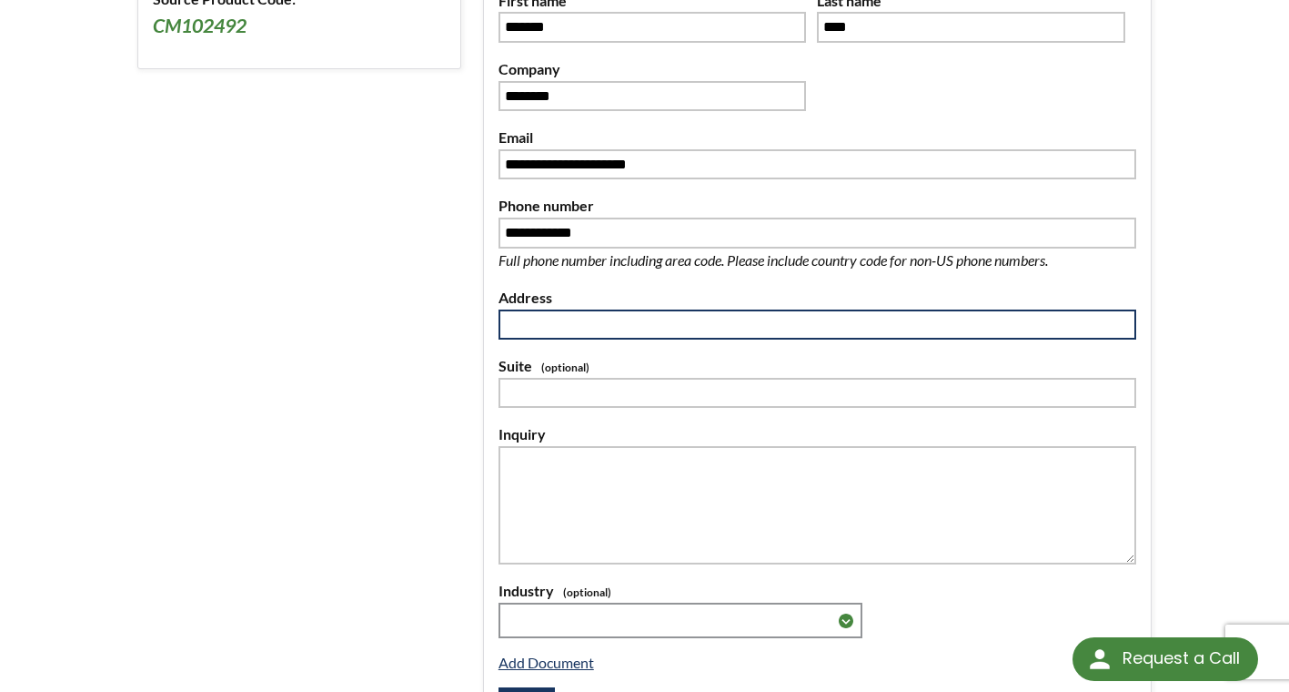
click at [533, 327] on input at bounding box center [818, 324] width 638 height 31
type input "**********"
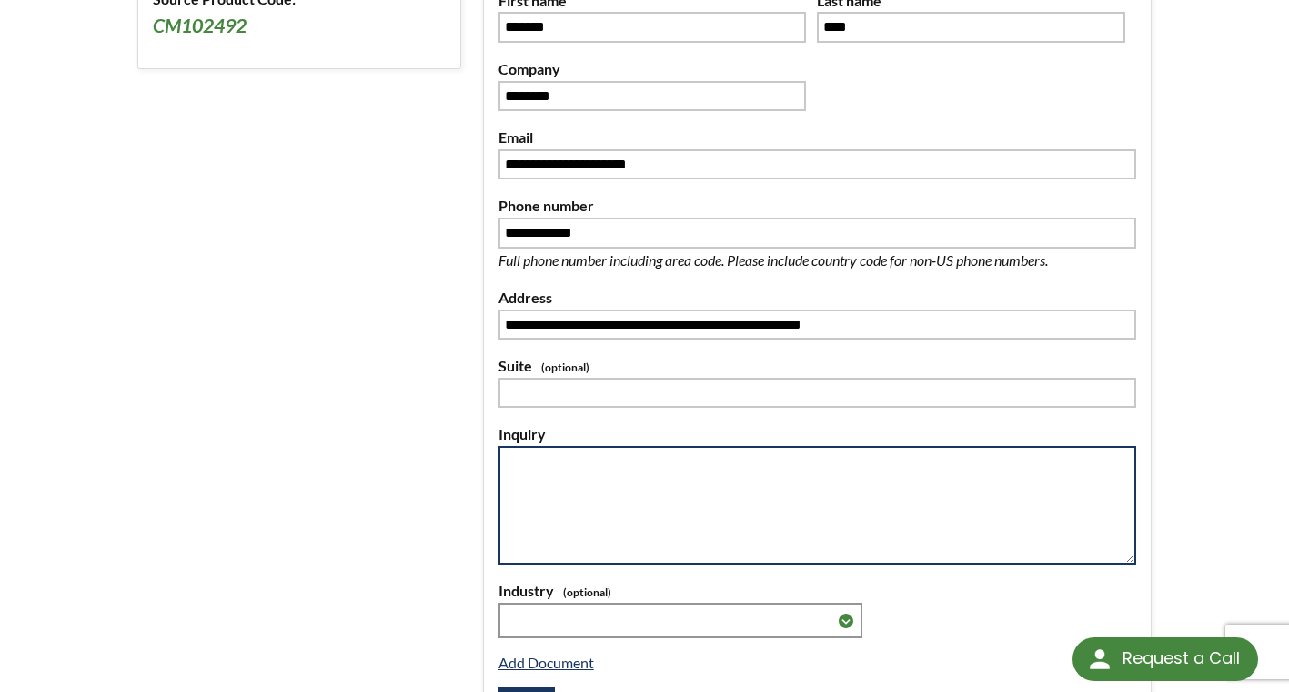
click at [538, 464] on textarea at bounding box center [818, 505] width 638 height 118
type textarea "**********"
